Goal: Find specific page/section: Find specific page/section

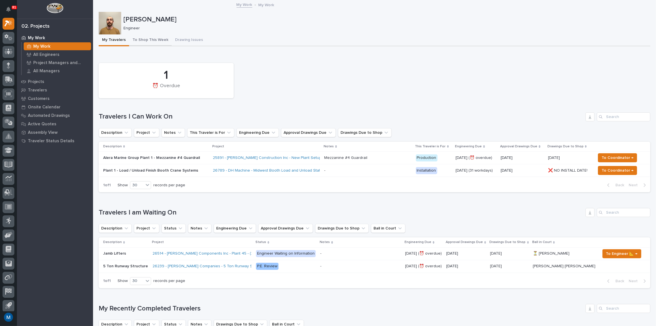
click at [157, 37] on button "To Shop This Week" at bounding box center [150, 40] width 43 height 12
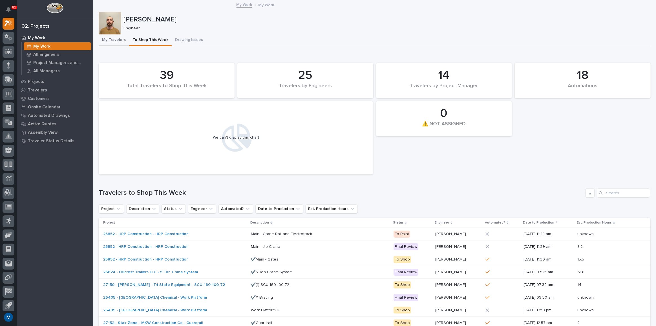
click at [118, 45] on button "My Travelers" at bounding box center [114, 40] width 30 height 12
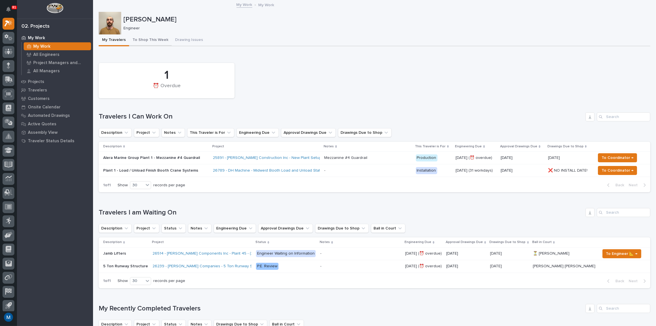
click at [129, 41] on button "To Shop This Week" at bounding box center [150, 40] width 43 height 12
